Goal: Task Accomplishment & Management: Complete application form

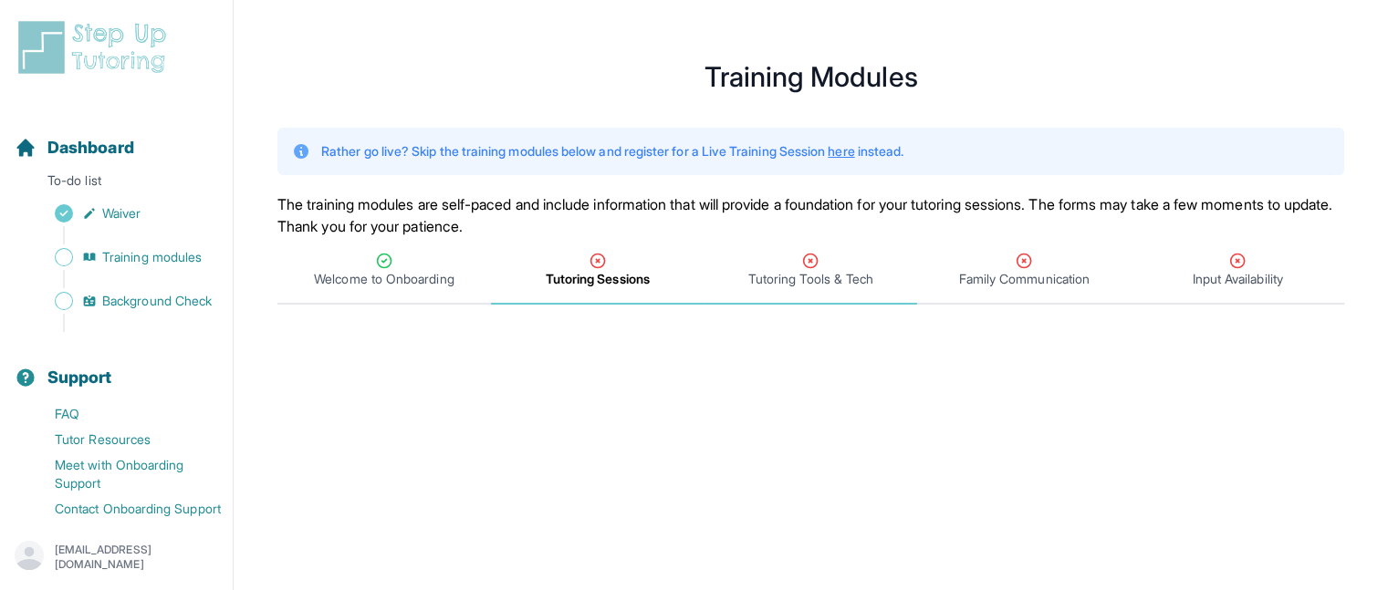
click at [836, 279] on span "Tutoring Tools & Tech" at bounding box center [810, 279] width 125 height 18
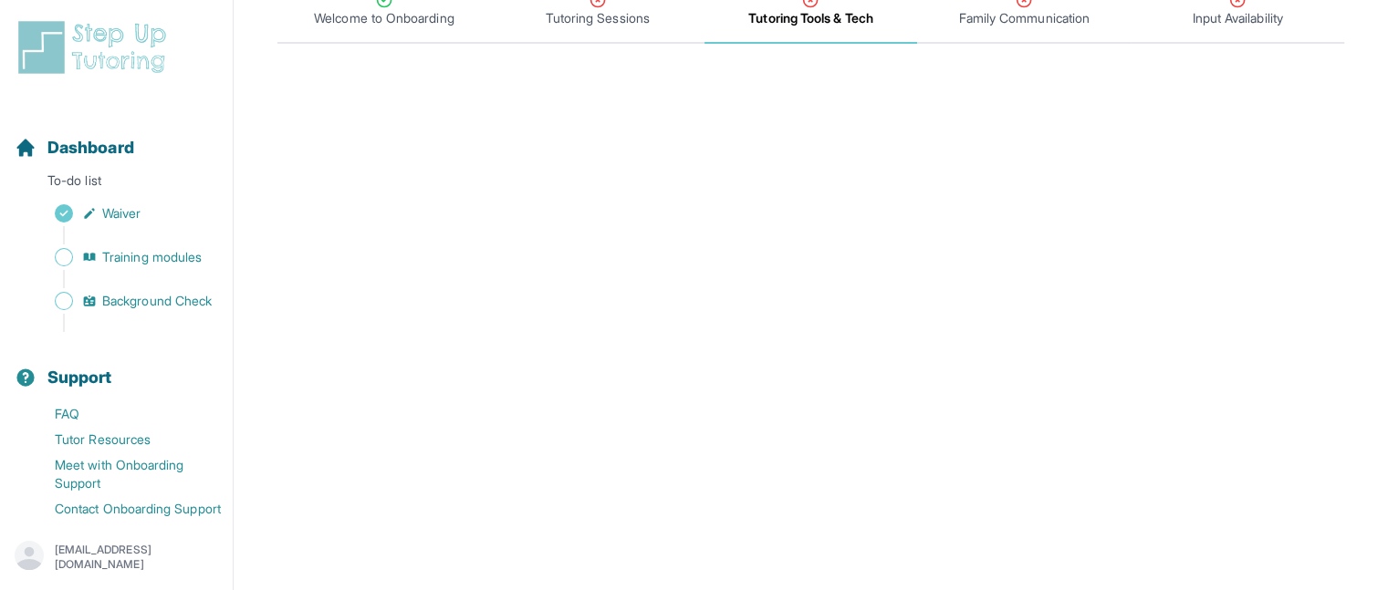
scroll to position [153, 0]
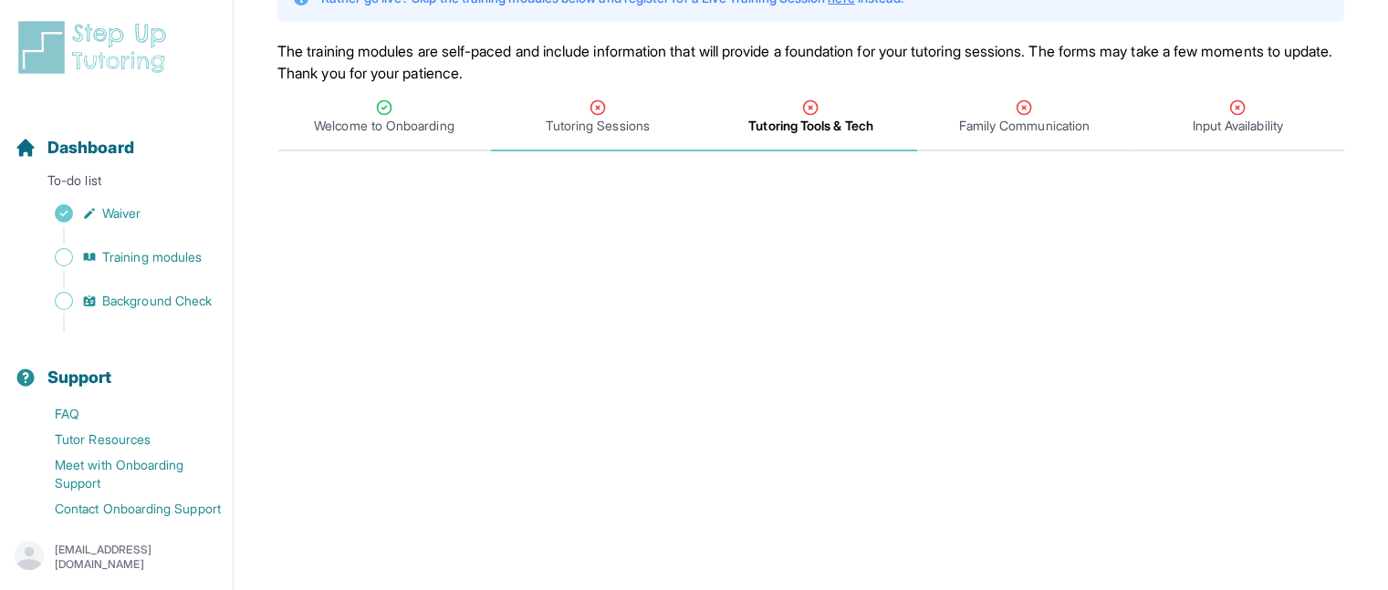
click at [578, 130] on span "Tutoring Sessions" at bounding box center [598, 126] width 104 height 18
click at [783, 138] on span "Tutoring Tools & Tech" at bounding box center [810, 118] width 213 height 68
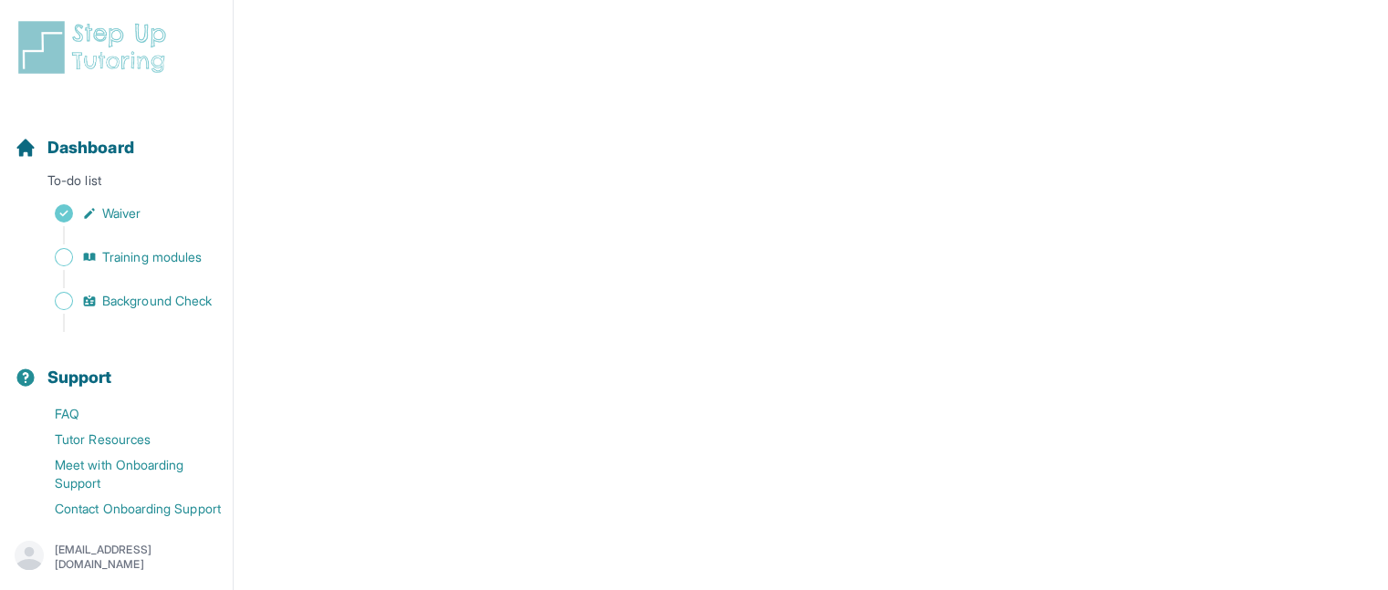
scroll to position [0, 0]
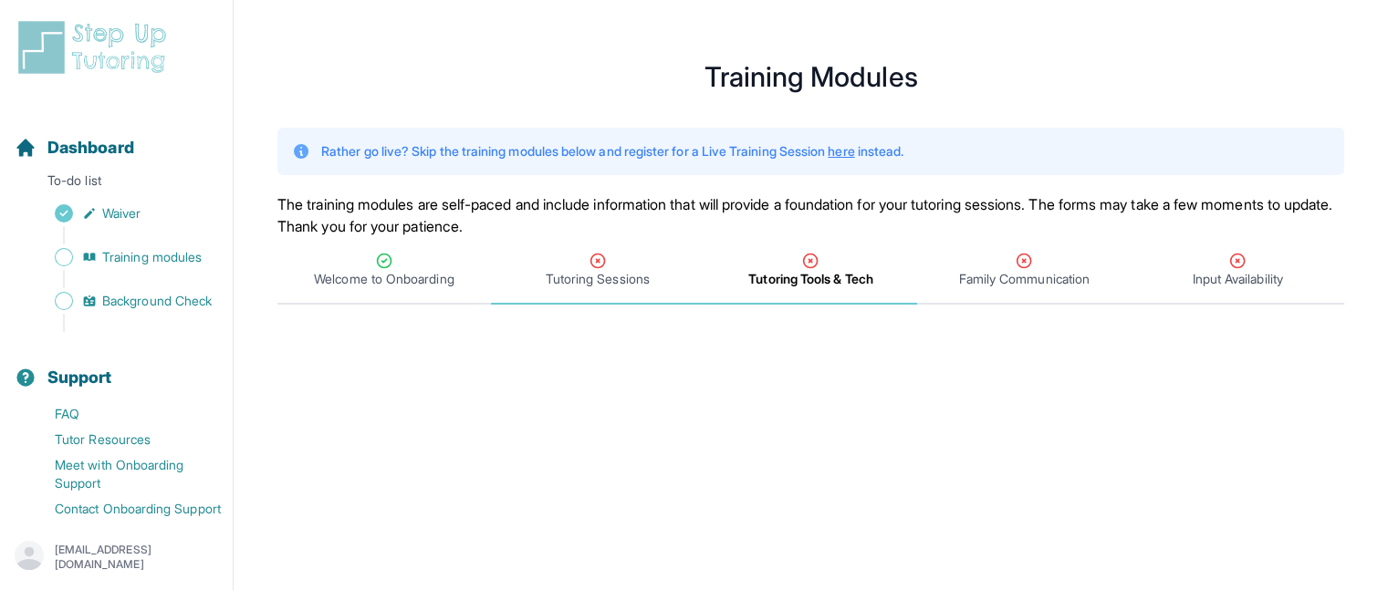
click at [596, 291] on span "Tutoring Sessions" at bounding box center [597, 271] width 213 height 68
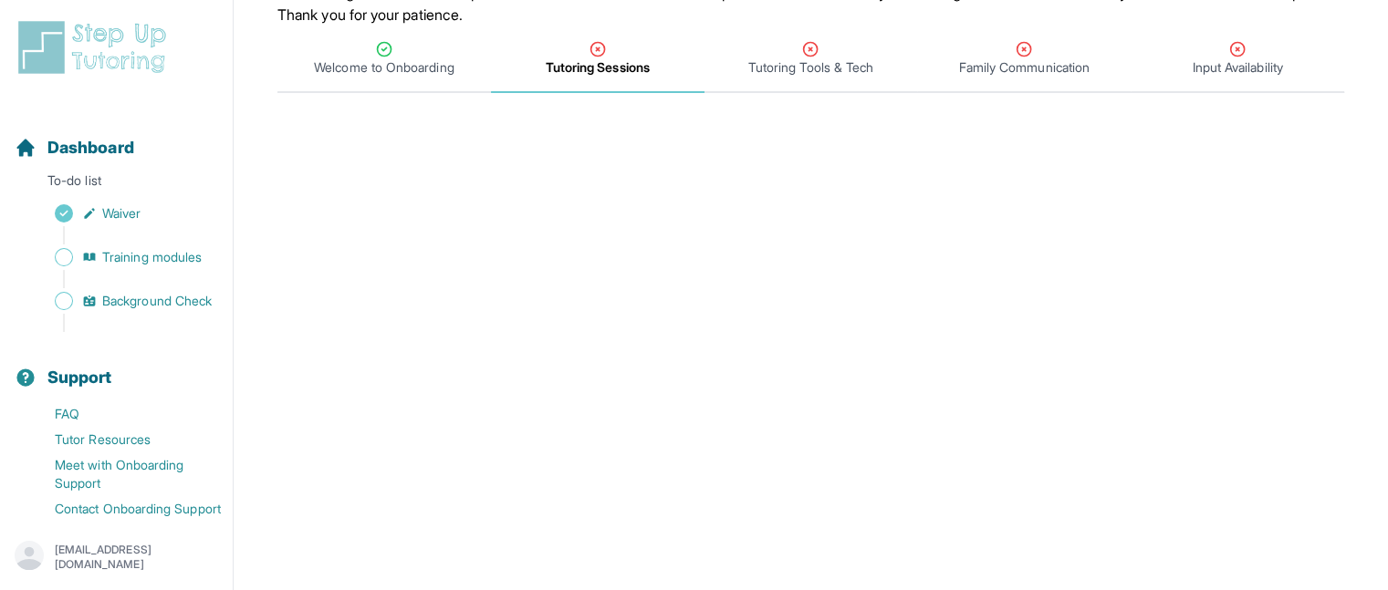
scroll to position [213, 0]
click at [737, 65] on div "Tutoring Tools & Tech" at bounding box center [811, 57] width 206 height 36
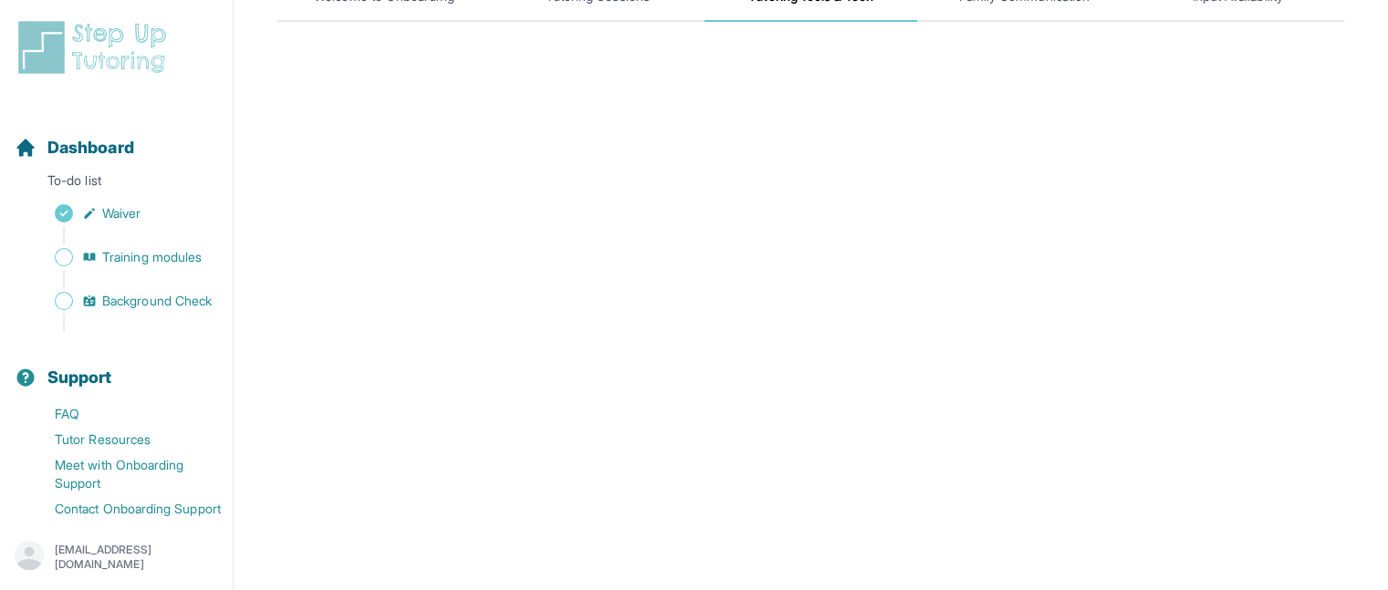
scroll to position [0, 0]
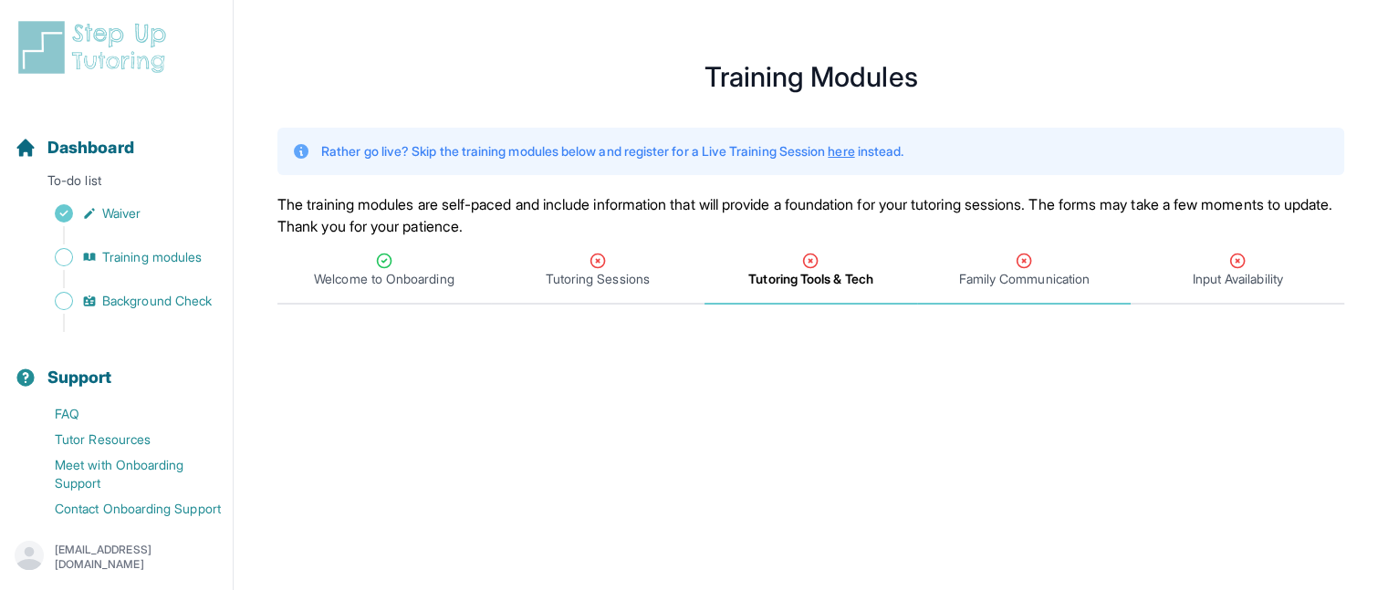
click at [979, 266] on div "Family Communication" at bounding box center [1024, 270] width 206 height 36
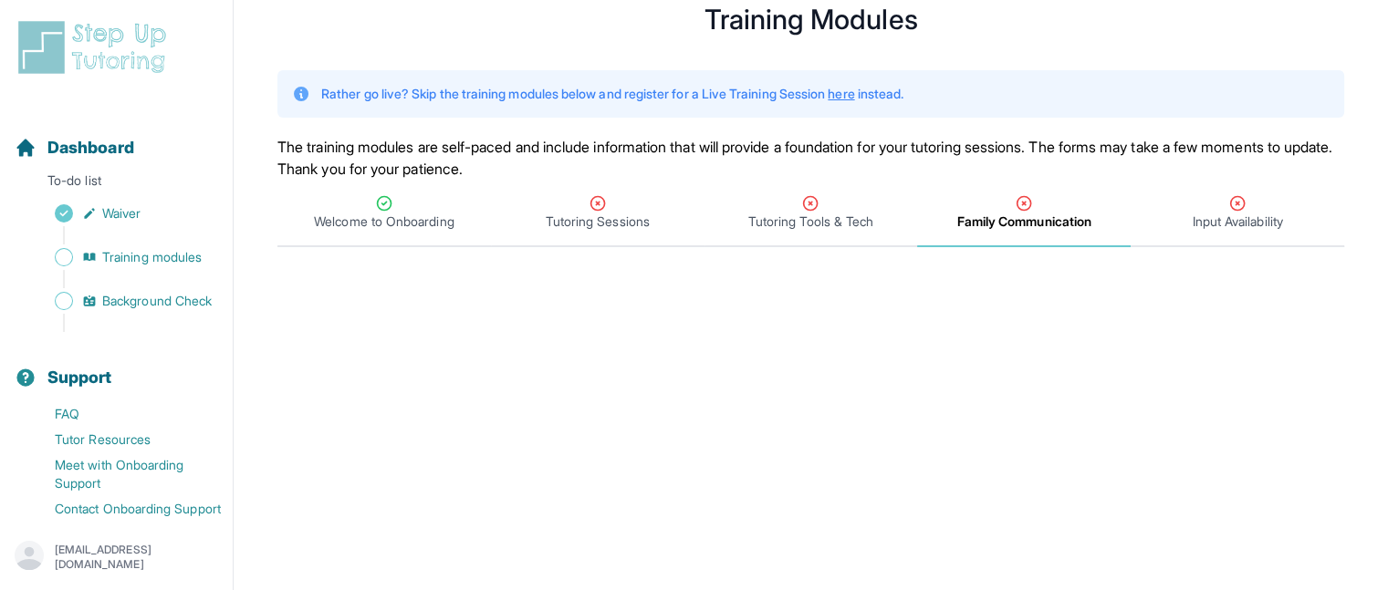
scroll to position [29, 0]
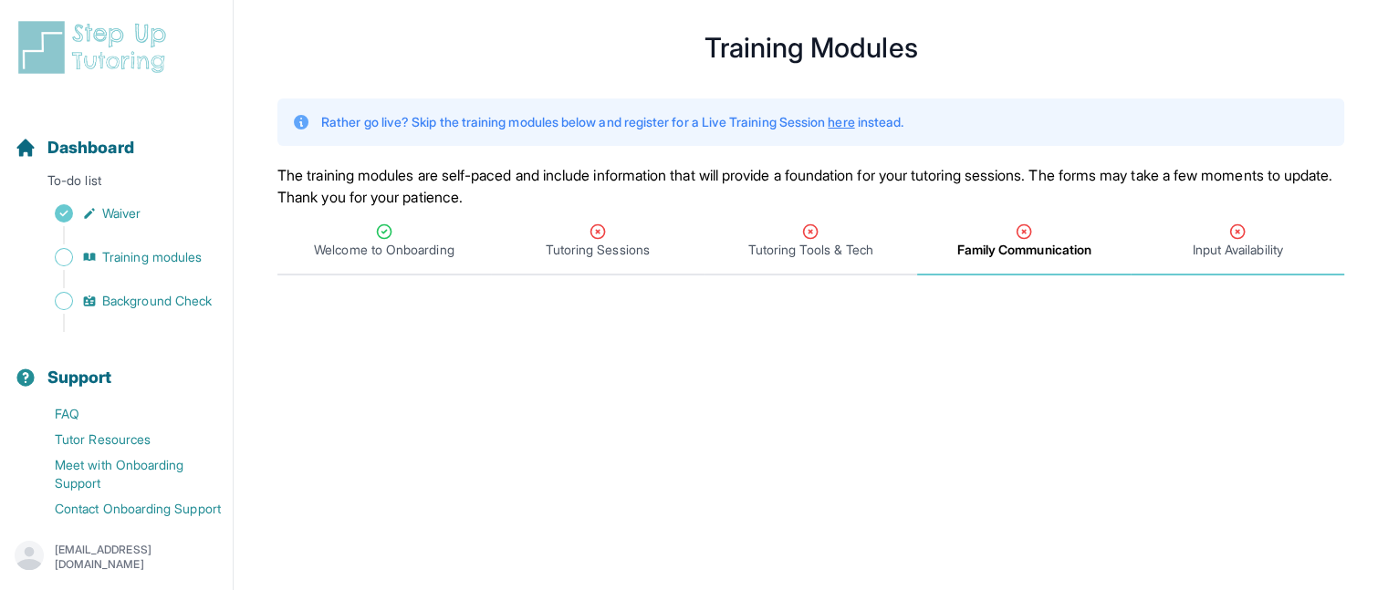
click at [1214, 257] on span "Input Availability" at bounding box center [1236, 250] width 90 height 18
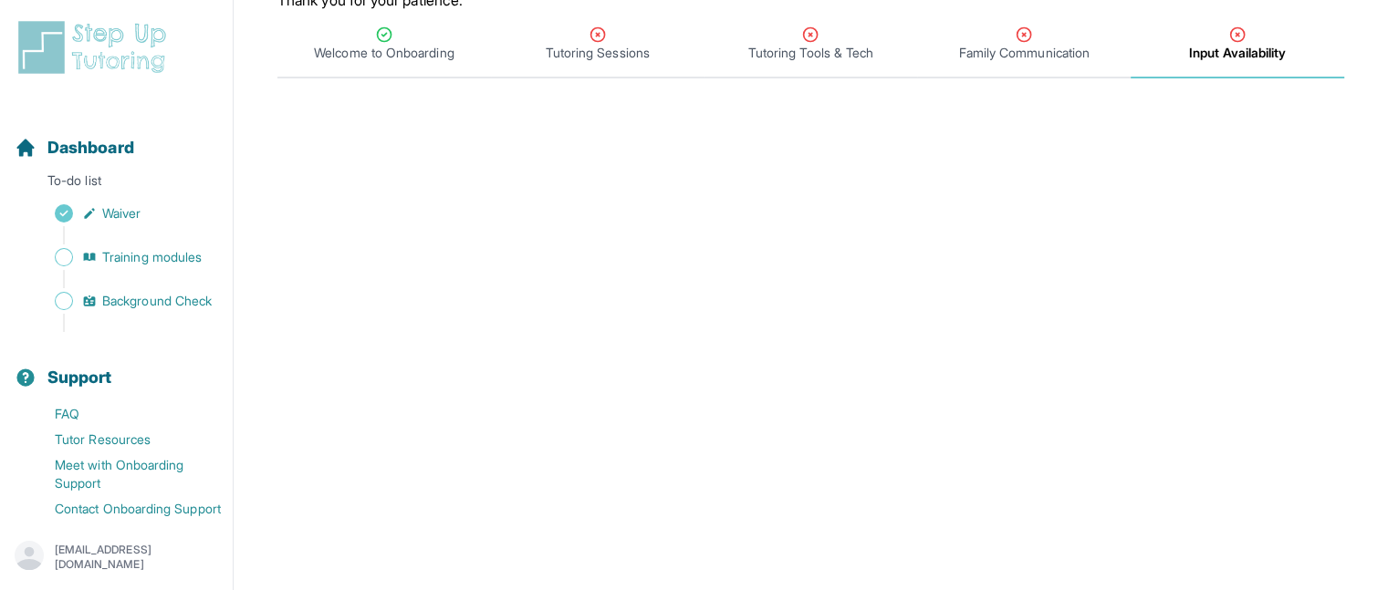
scroll to position [148, 0]
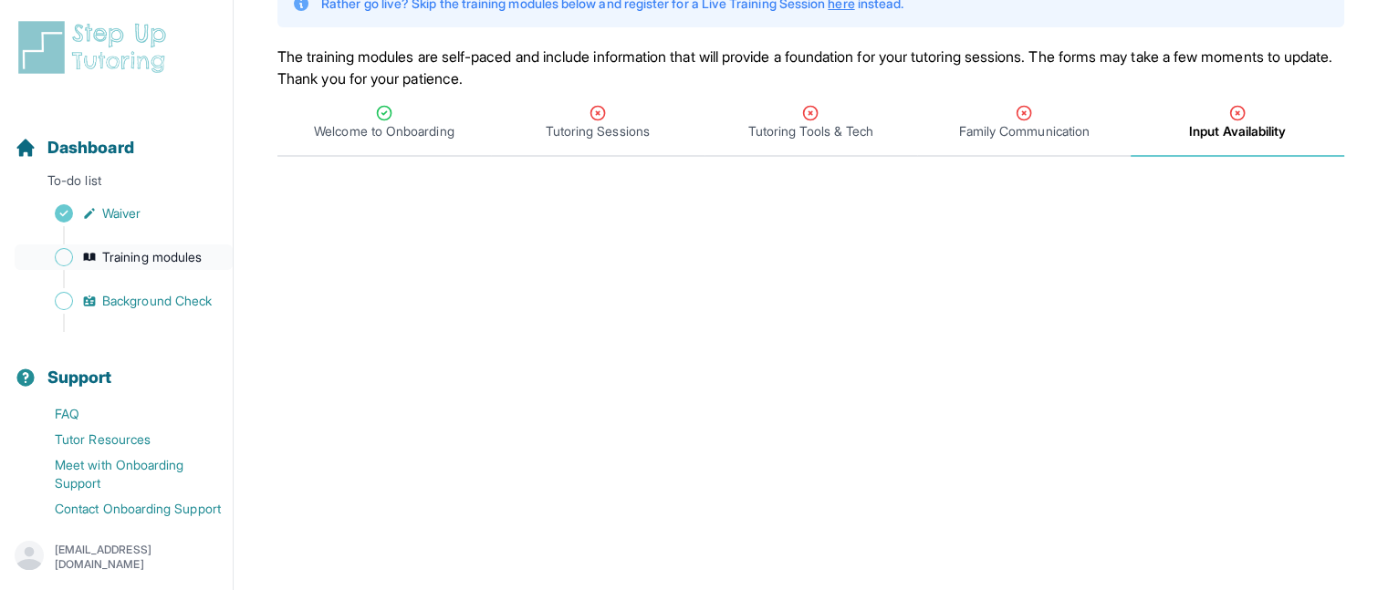
click at [163, 257] on span "Training modules" at bounding box center [151, 257] width 99 height 18
click at [123, 310] on span "Background Check" at bounding box center [156, 301] width 109 height 18
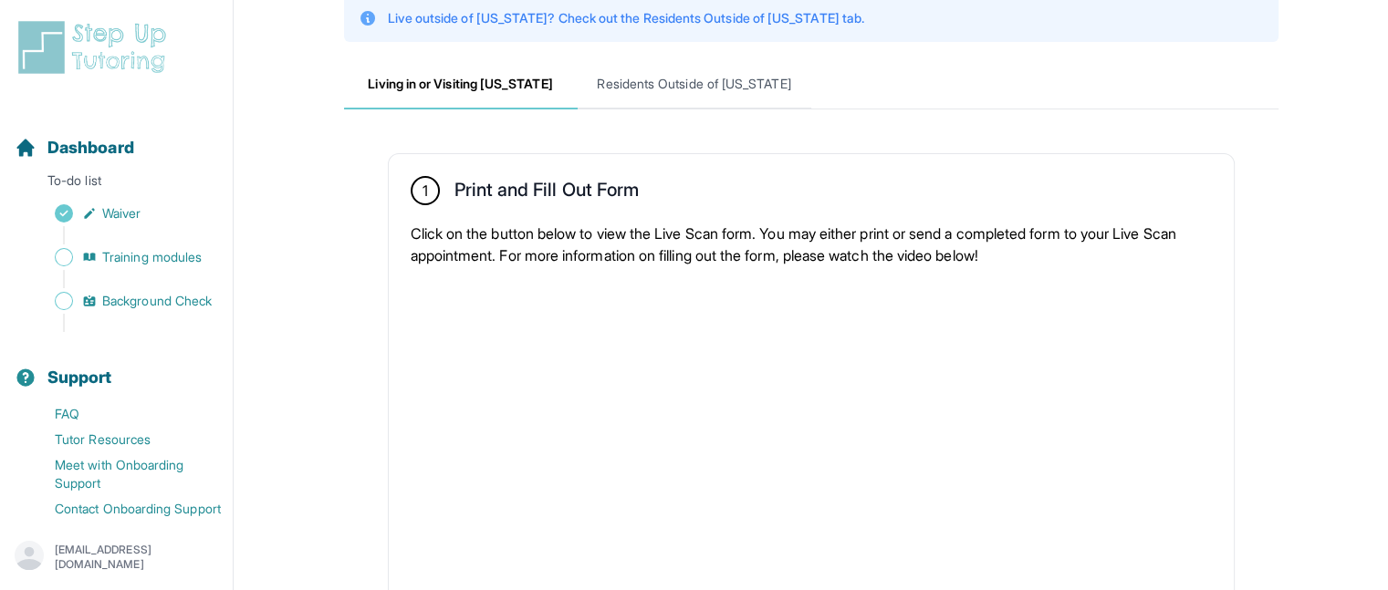
scroll to position [221, 0]
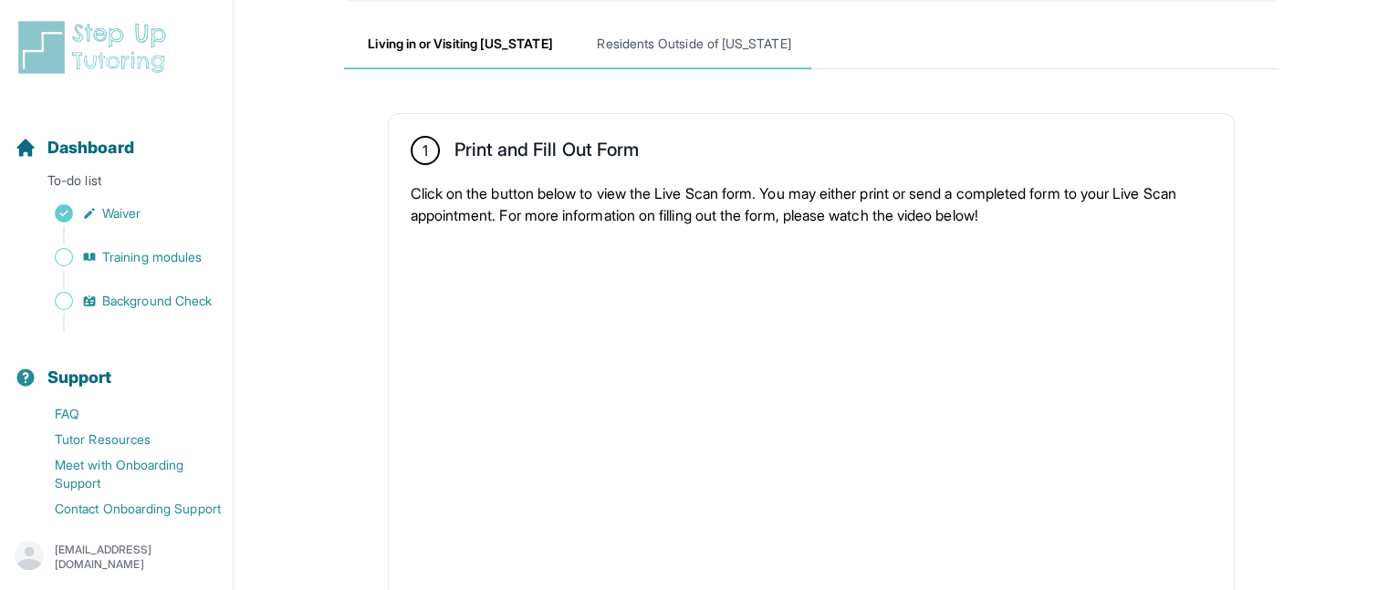
click at [690, 56] on span "Residents Outside of [US_STATE]" at bounding box center [695, 44] width 234 height 49
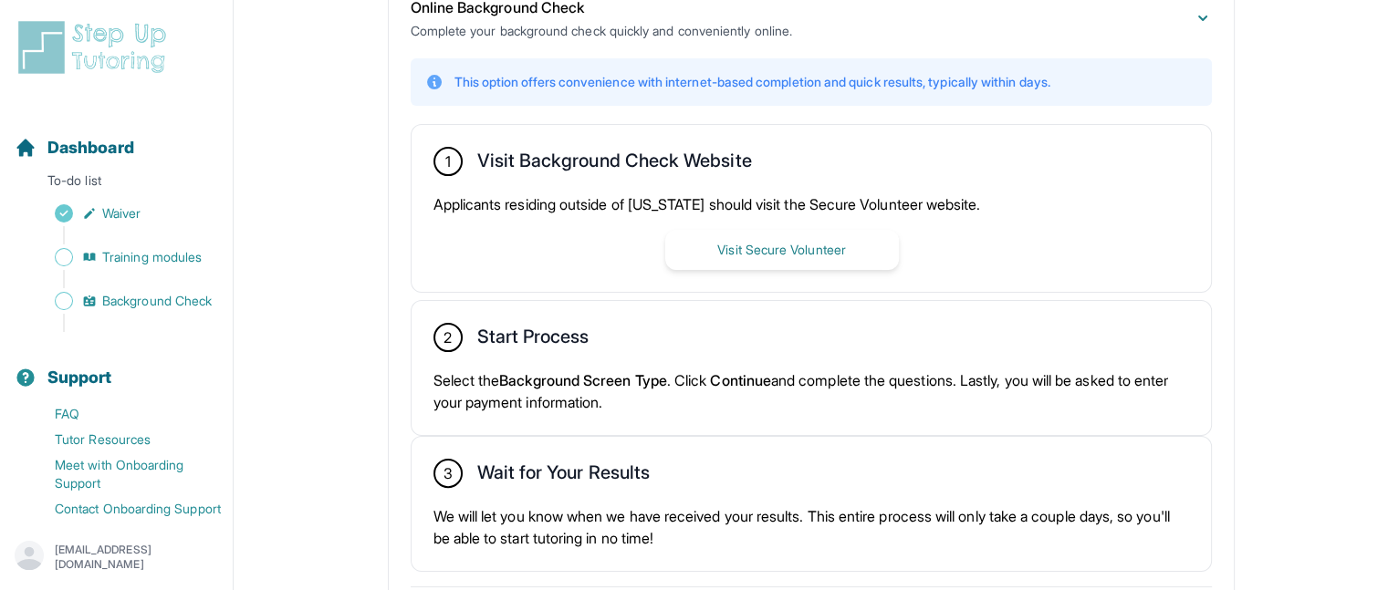
scroll to position [409, 0]
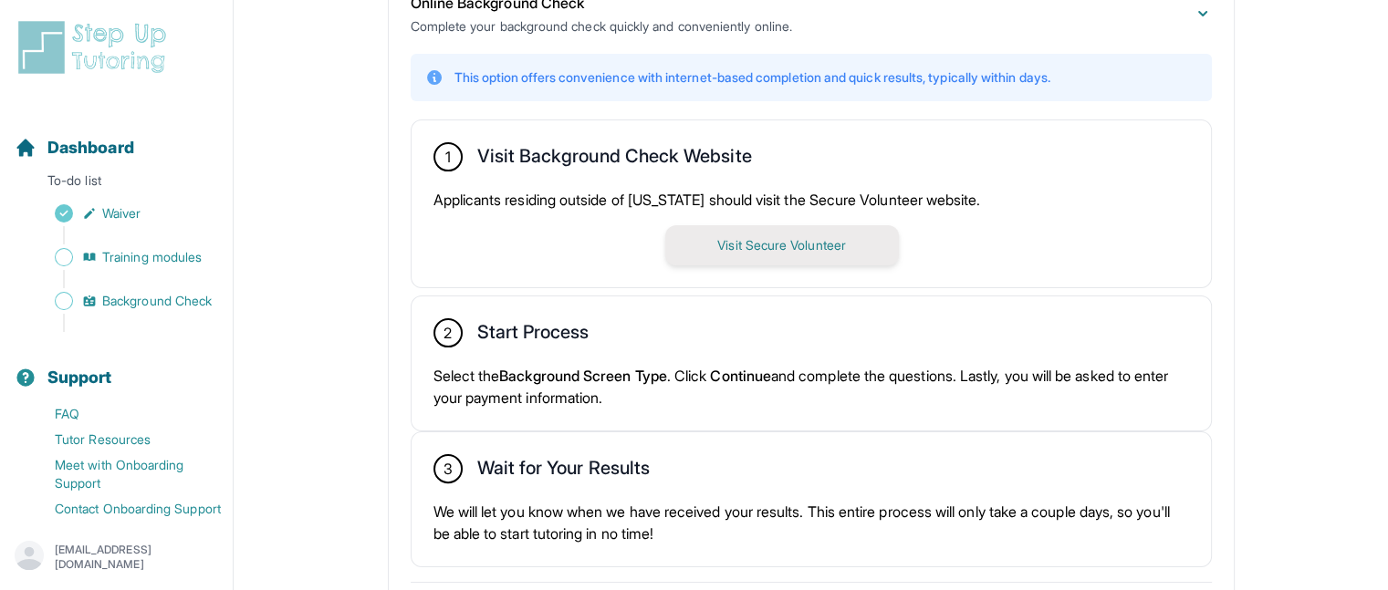
click at [723, 249] on button "Visit Secure Volunteer" at bounding box center [782, 245] width 234 height 40
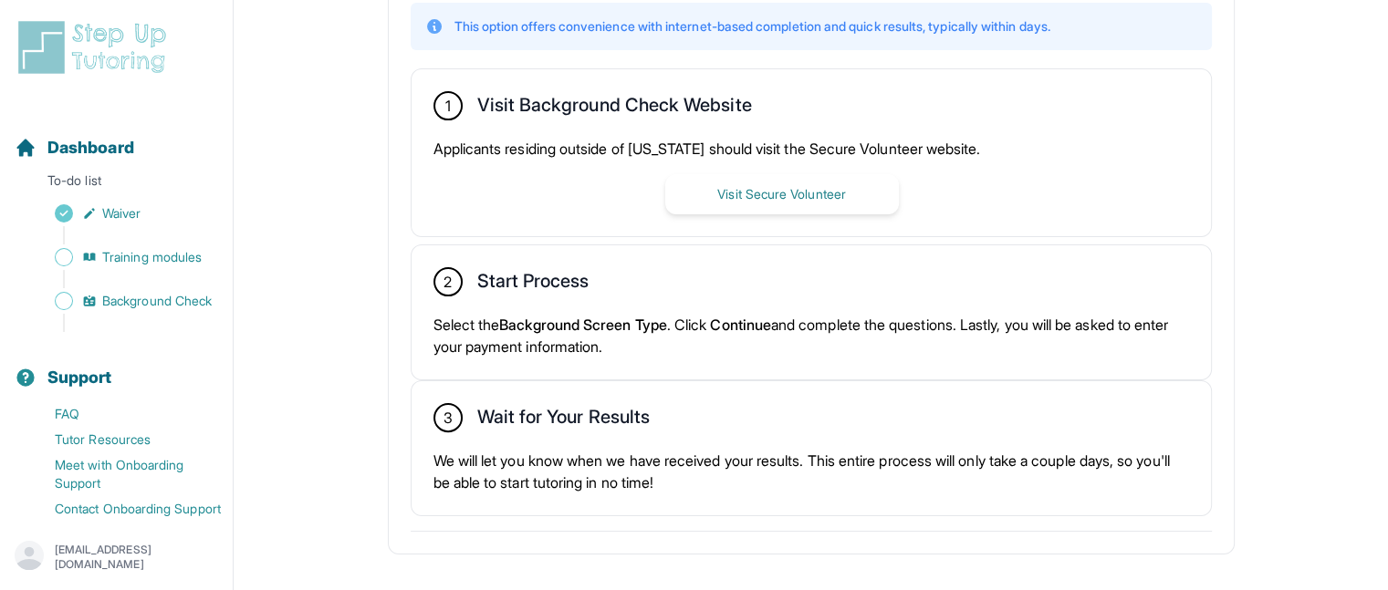
scroll to position [0, 0]
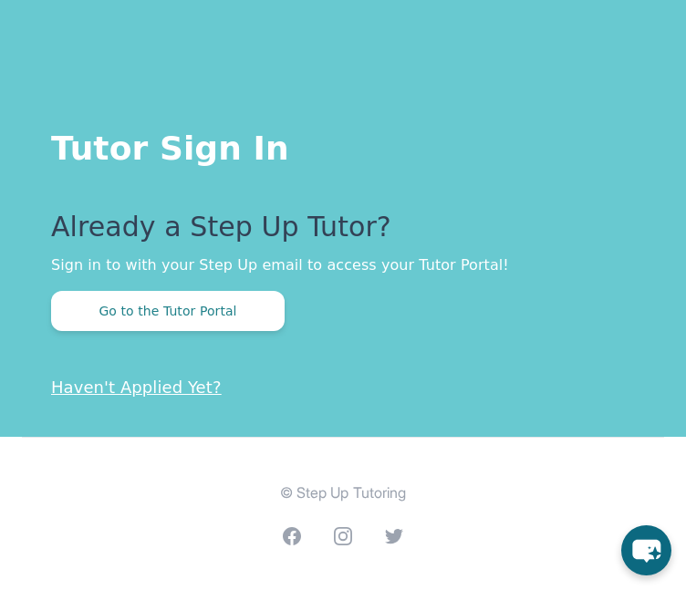
scroll to position [423, 0]
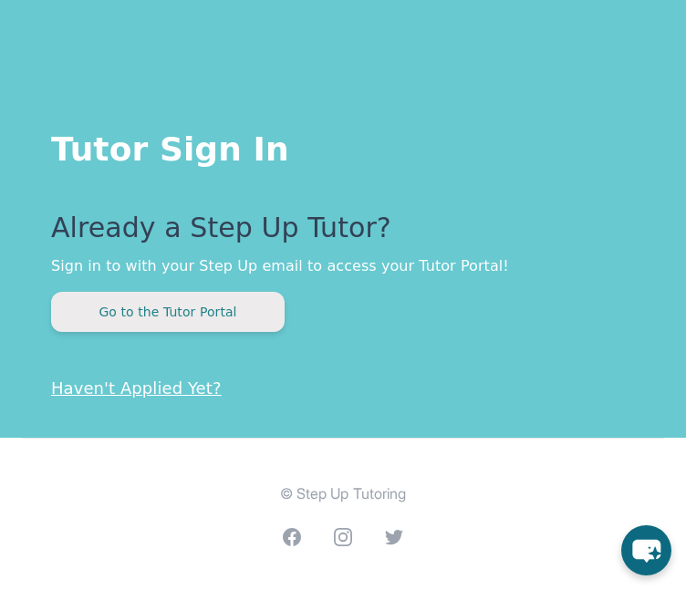
click at [182, 317] on button "Go to the Tutor Portal" at bounding box center [168, 312] width 234 height 40
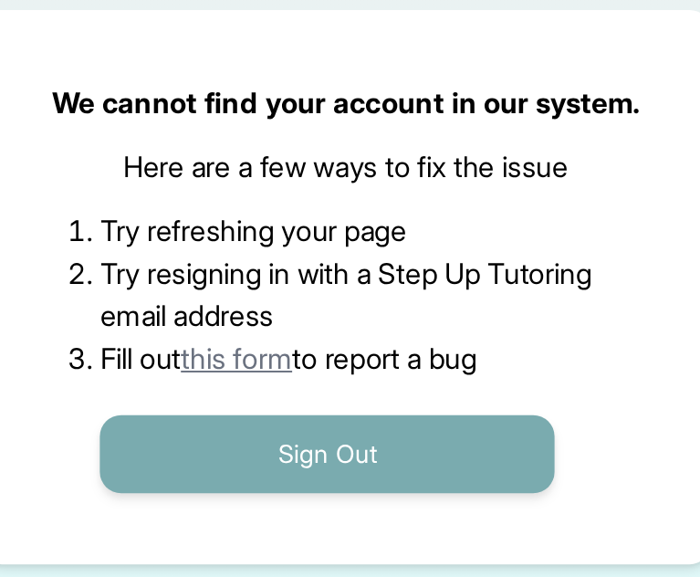
click at [311, 375] on button "Sign Out" at bounding box center [341, 374] width 234 height 40
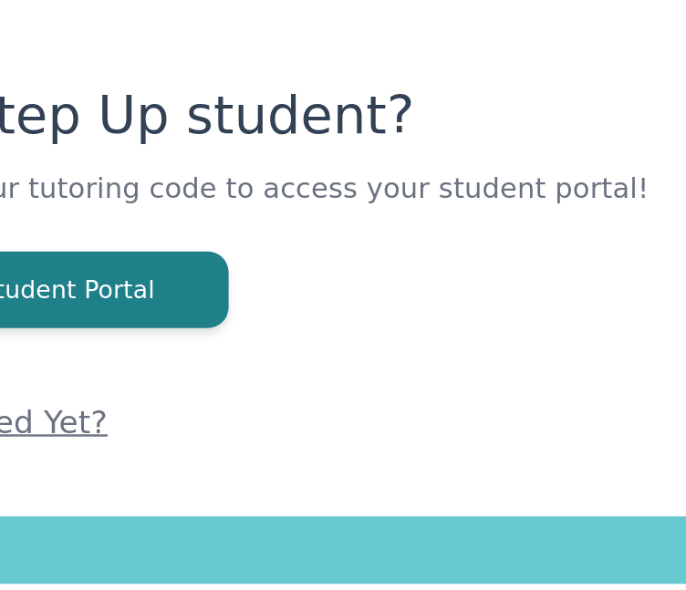
scroll to position [423, 0]
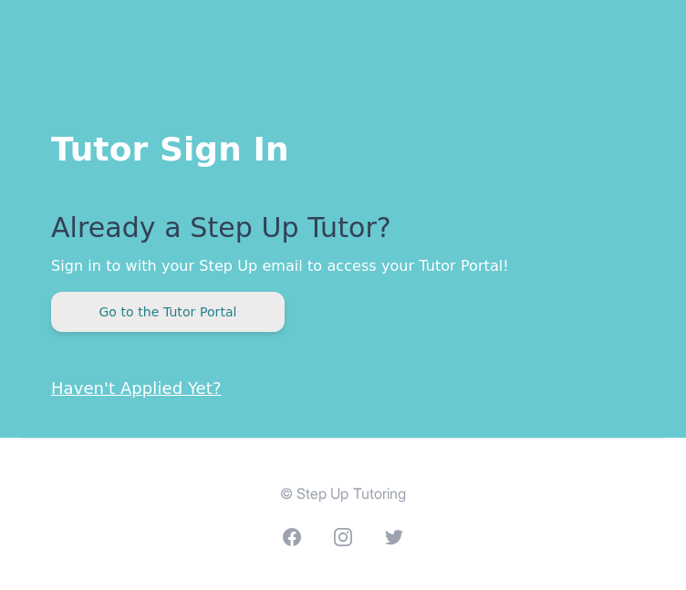
click at [161, 301] on button "Go to the Tutor Portal" at bounding box center [168, 312] width 234 height 40
